Goal: Find specific page/section: Find specific page/section

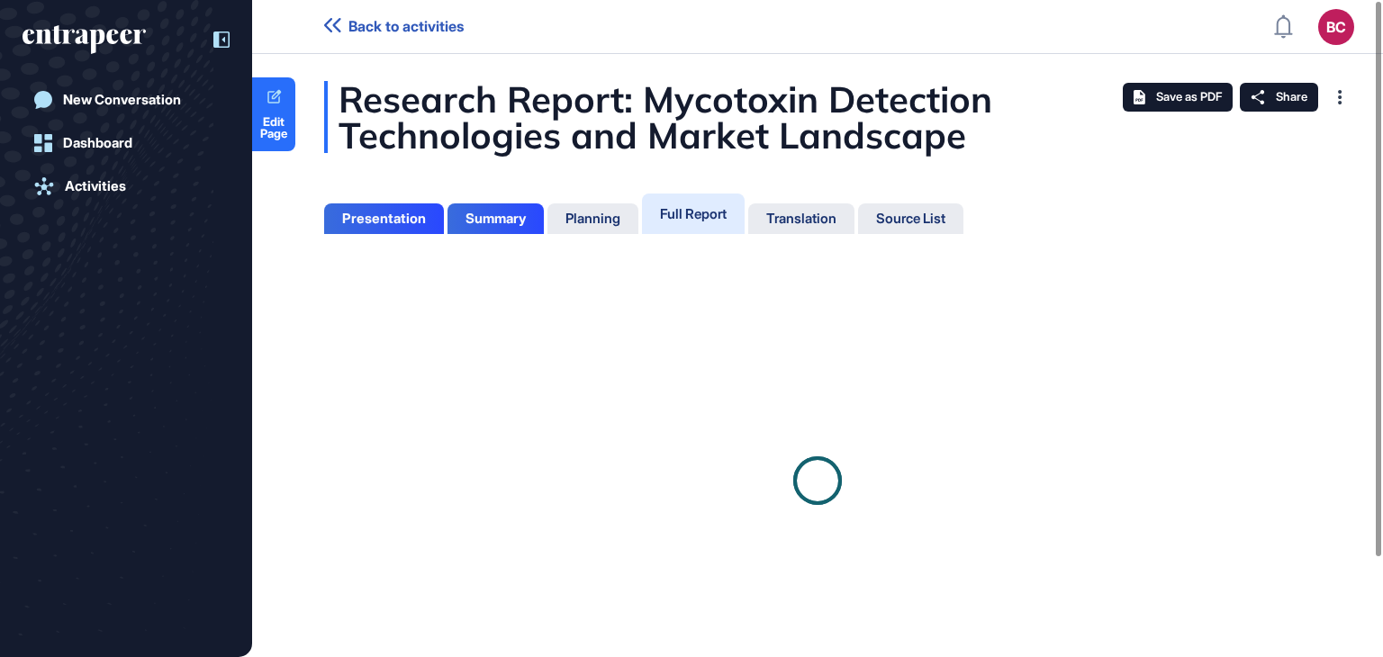
click at [225, 47] on icon at bounding box center [221, 40] width 16 height 16
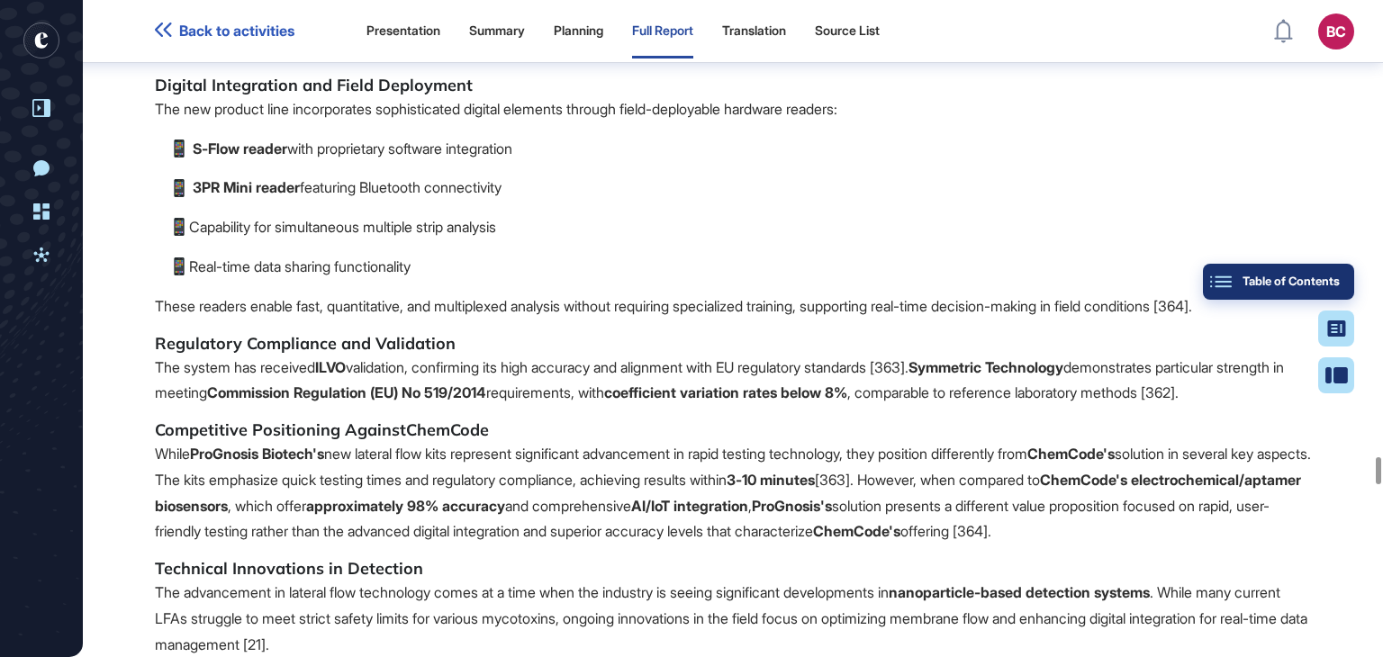
scroll to position [119523, 0]
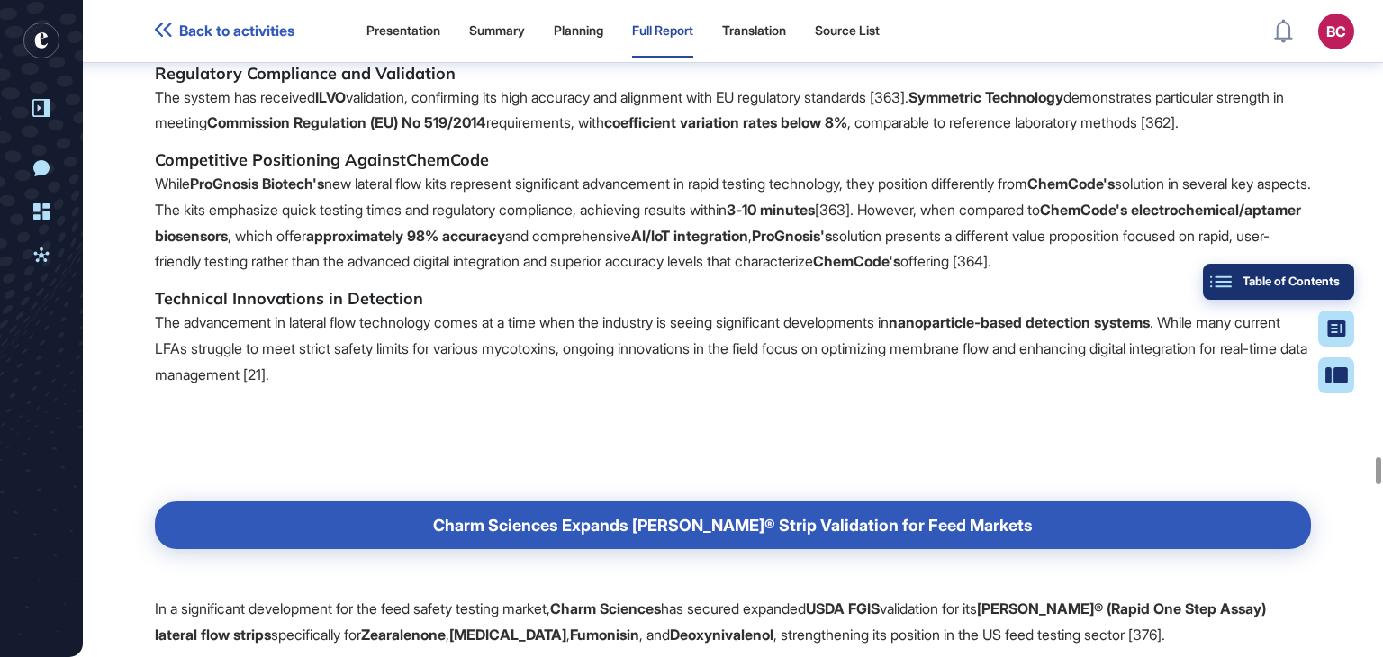
click at [1336, 279] on div "Table of Contents" at bounding box center [1278, 282] width 122 height 14
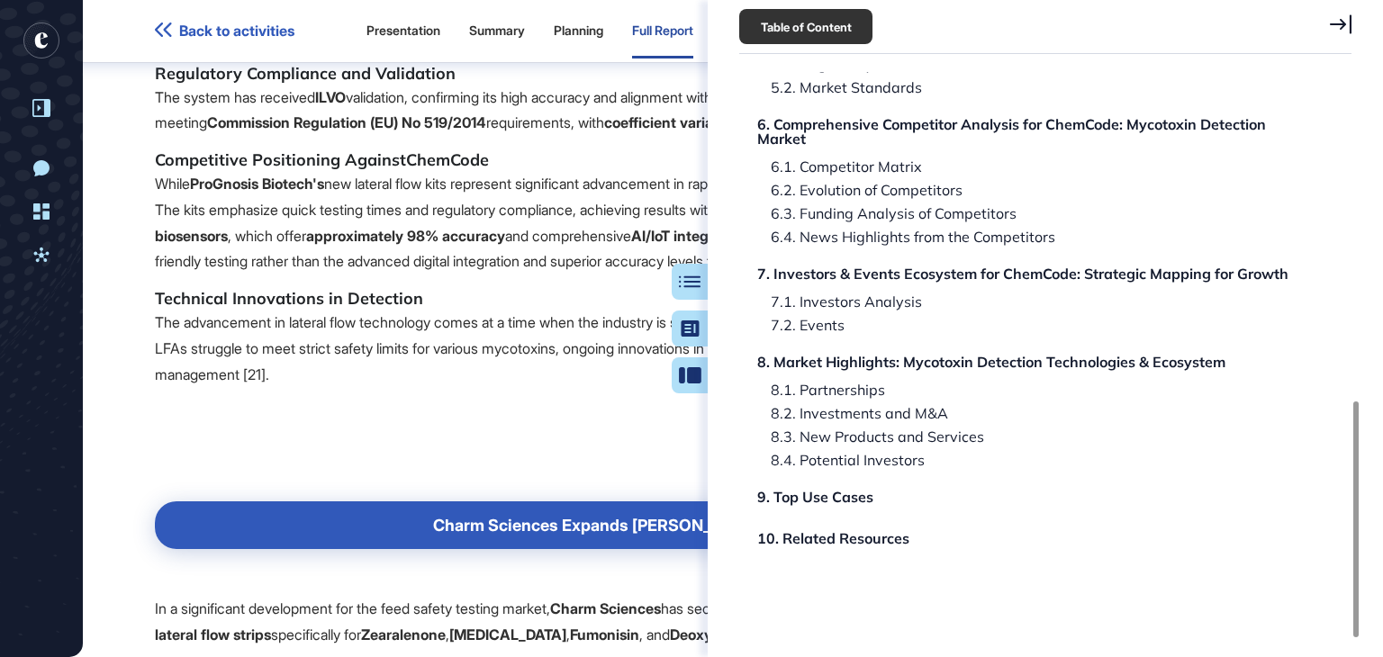
scroll to position [695, 0]
